Goal: Task Accomplishment & Management: Complete application form

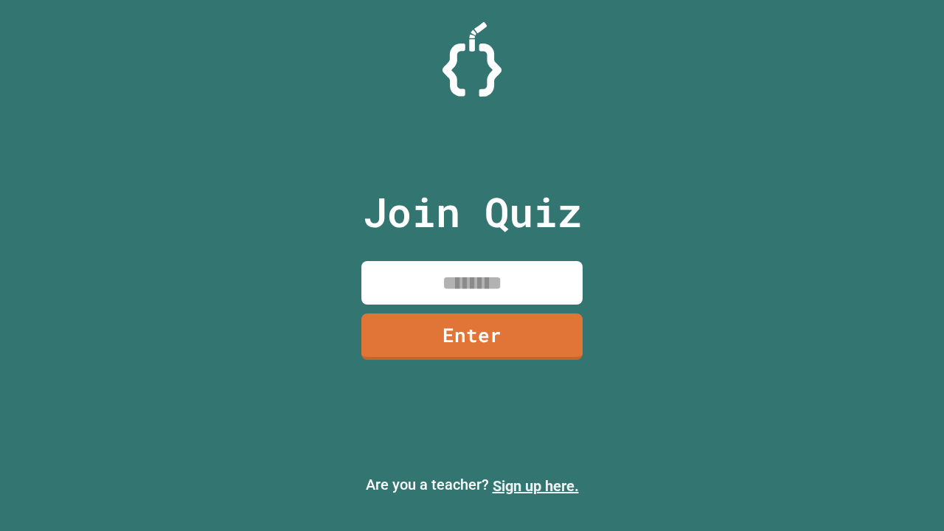
click at [535, 486] on link "Sign up here." at bounding box center [536, 486] width 86 height 18
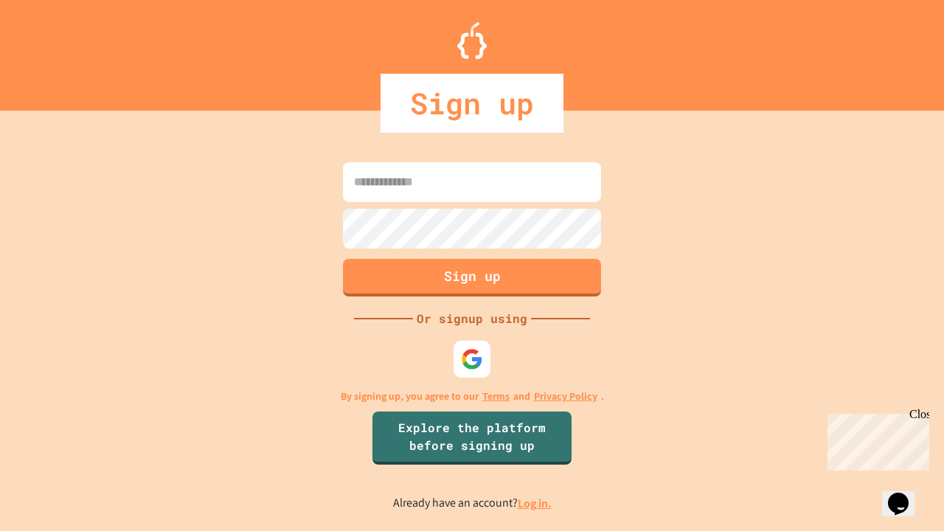
click at [535, 503] on link "Log in." at bounding box center [535, 502] width 34 height 15
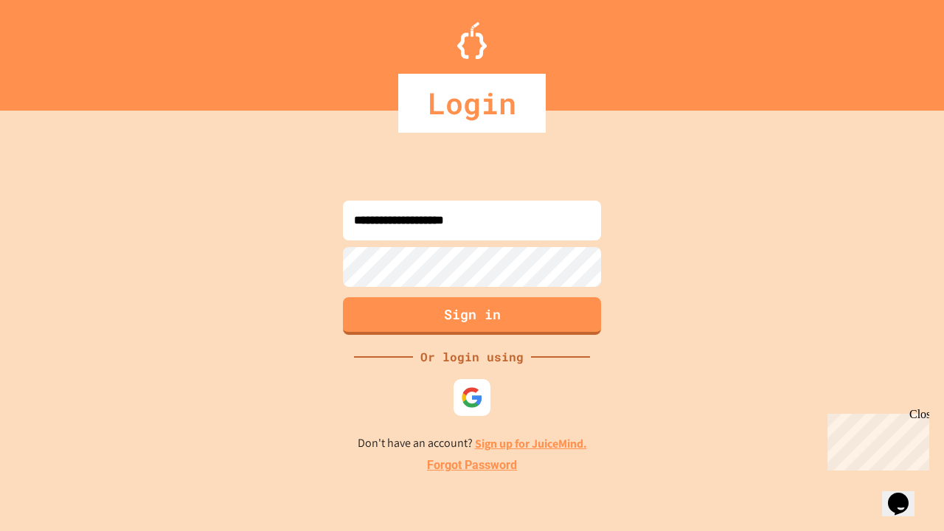
type input "**********"
